Goal: Transaction & Acquisition: Purchase product/service

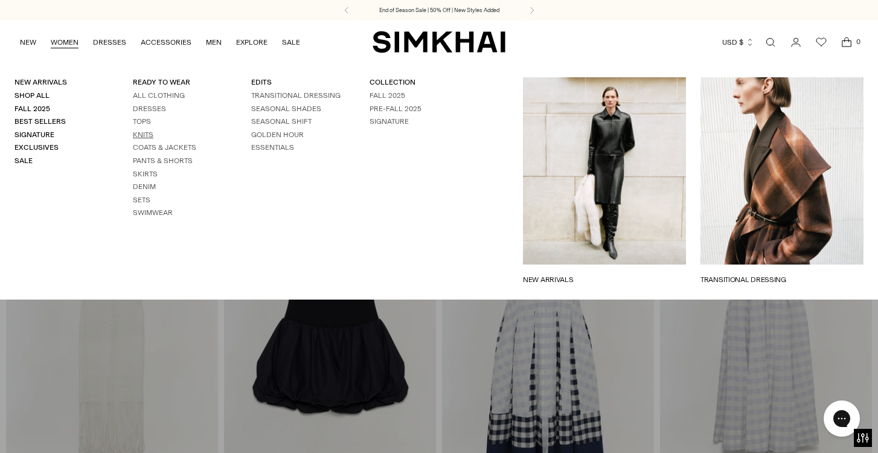
click at [140, 134] on link "Knits" at bounding box center [143, 134] width 21 height 8
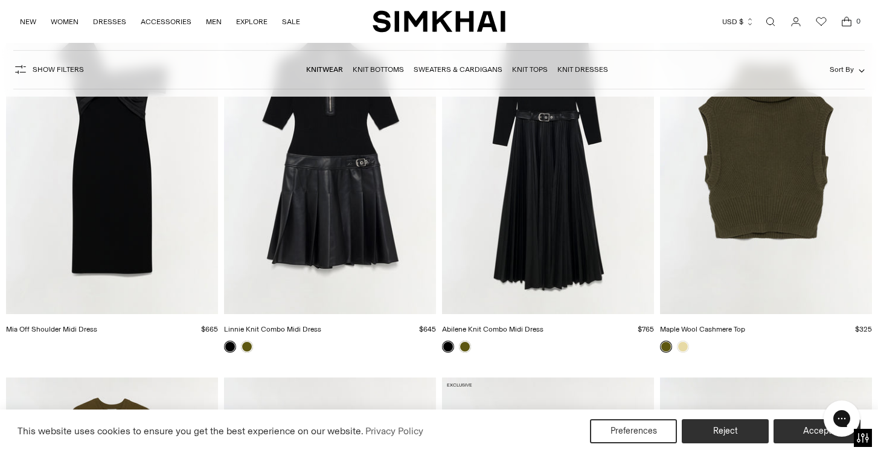
scroll to position [2087, 0]
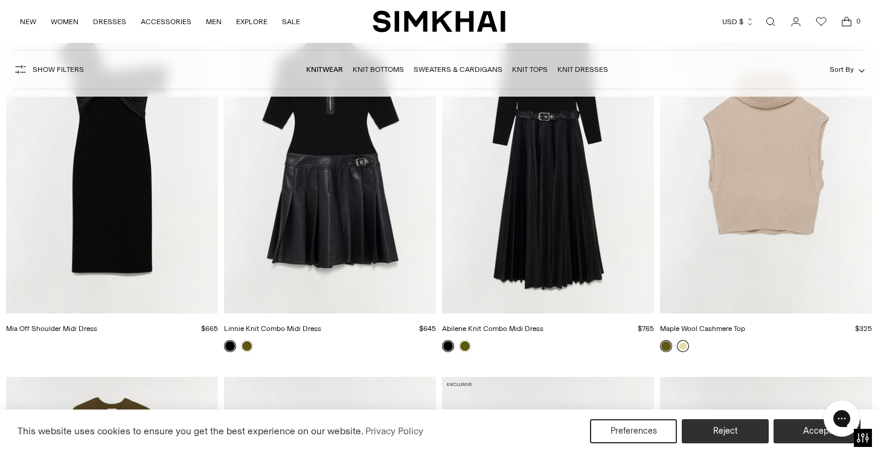
click at [687, 348] on link at bounding box center [683, 346] width 12 height 12
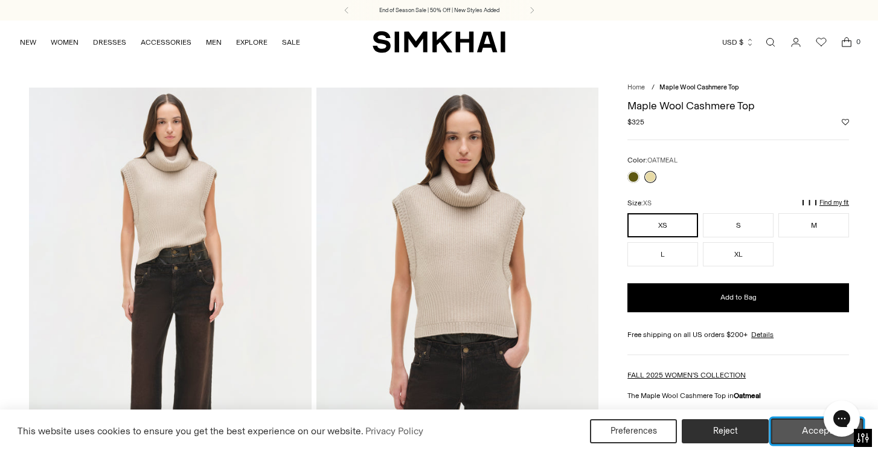
click at [802, 429] on button "Accept" at bounding box center [817, 431] width 92 height 25
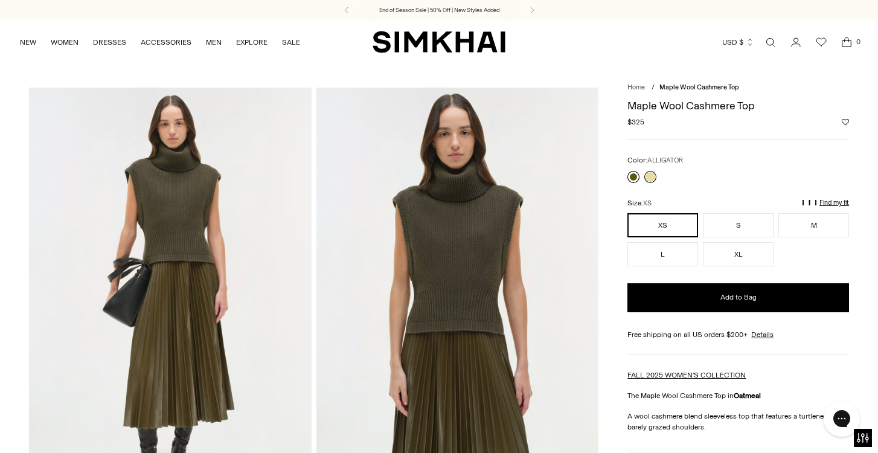
click at [639, 176] on link at bounding box center [634, 177] width 12 height 12
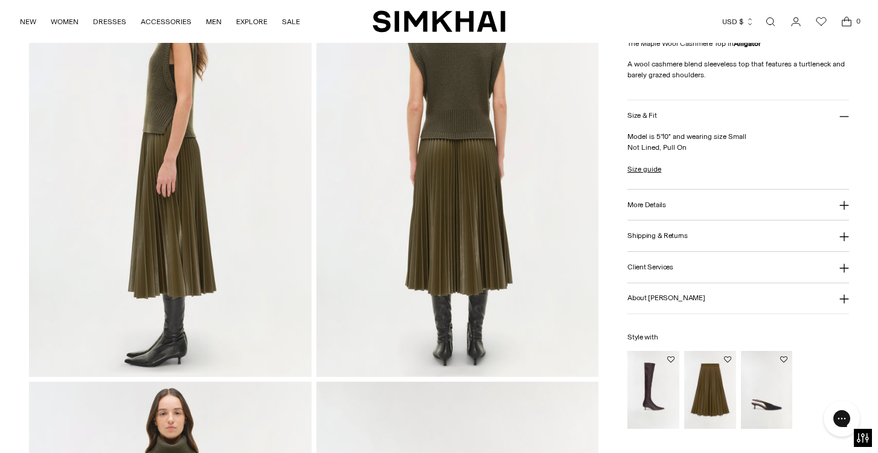
scroll to position [604, 0]
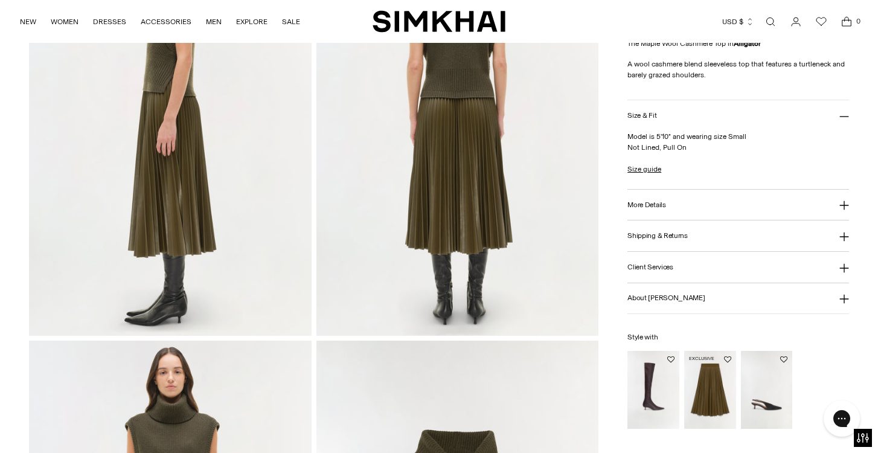
click at [0, 0] on img "Kezia Vegan Leather Midi Skirt" at bounding box center [0, 0] width 0 height 0
